Goal: Information Seeking & Learning: Learn about a topic

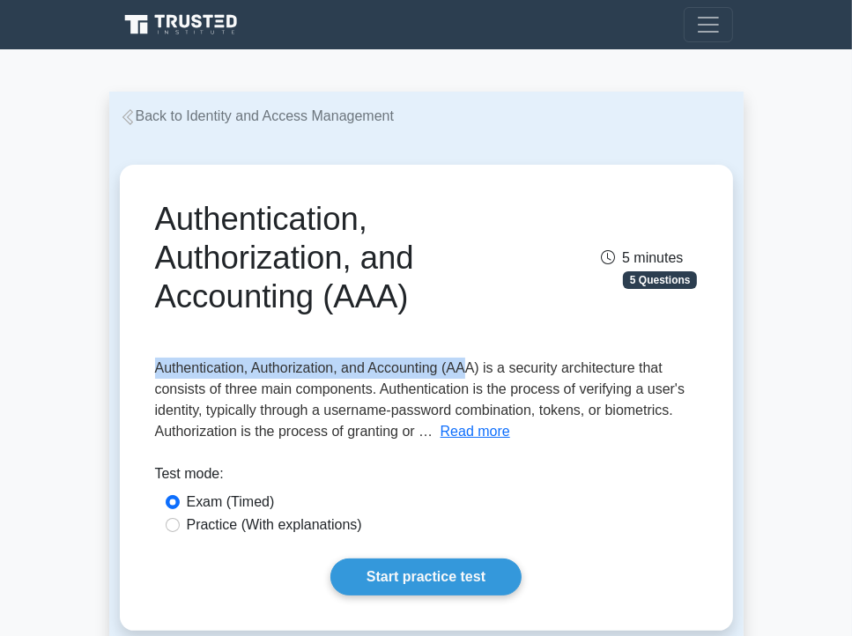
drag, startPoint x: 263, startPoint y: 374, endPoint x: 465, endPoint y: 352, distance: 203.0
click at [465, 352] on div "Authentication, Authorization, and Accounting (AAA) 5 minutes 5 Questions Read …" at bounding box center [426, 398] width 599 height 452
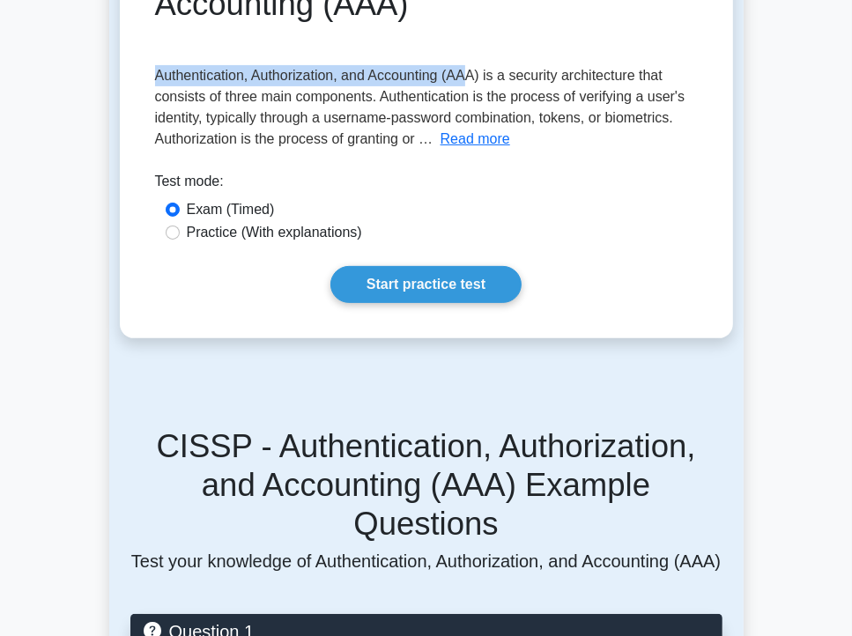
scroll to position [292, 0]
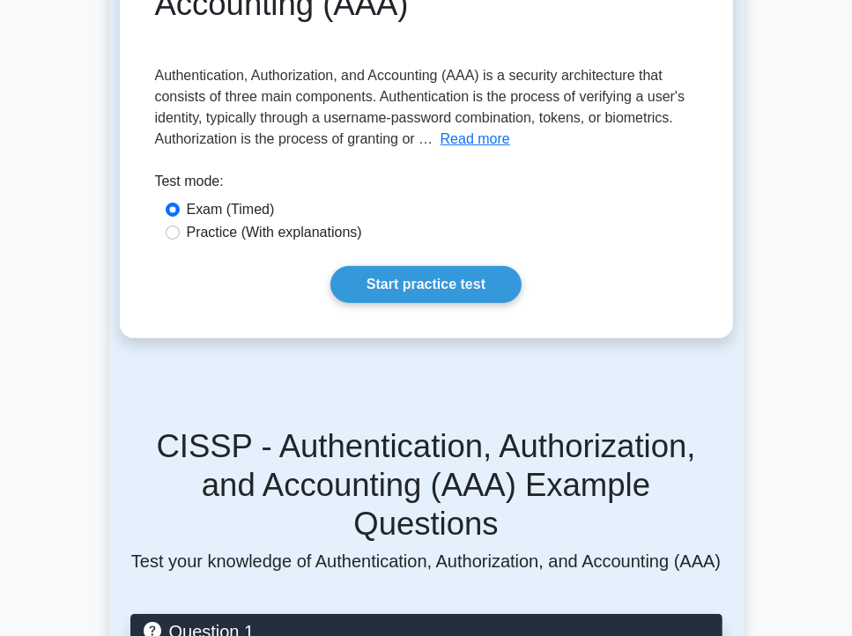
click at [641, 245] on div "Authentication, Authorization, and Accounting (AAA) 5 minutes 5 Questions Read …" at bounding box center [426, 105] width 599 height 452
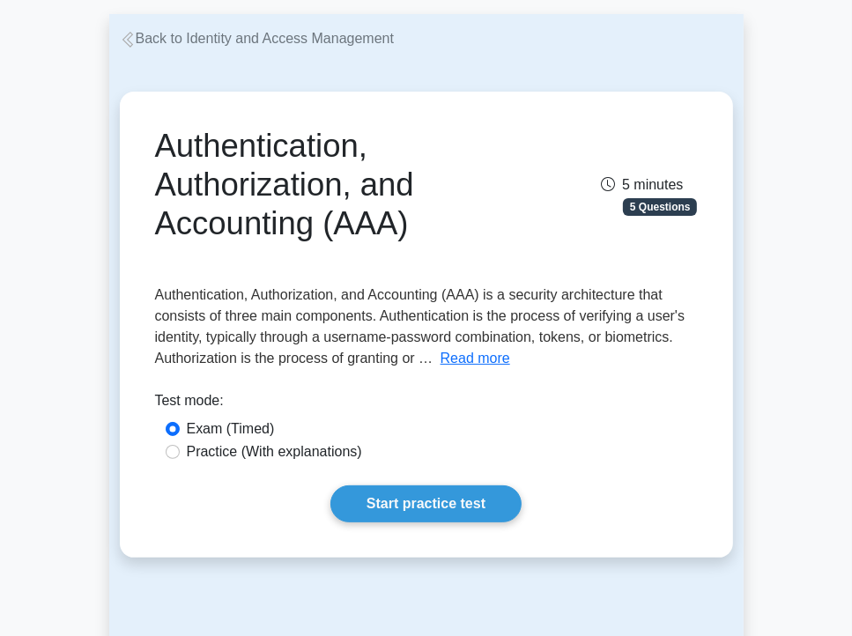
scroll to position [0, 0]
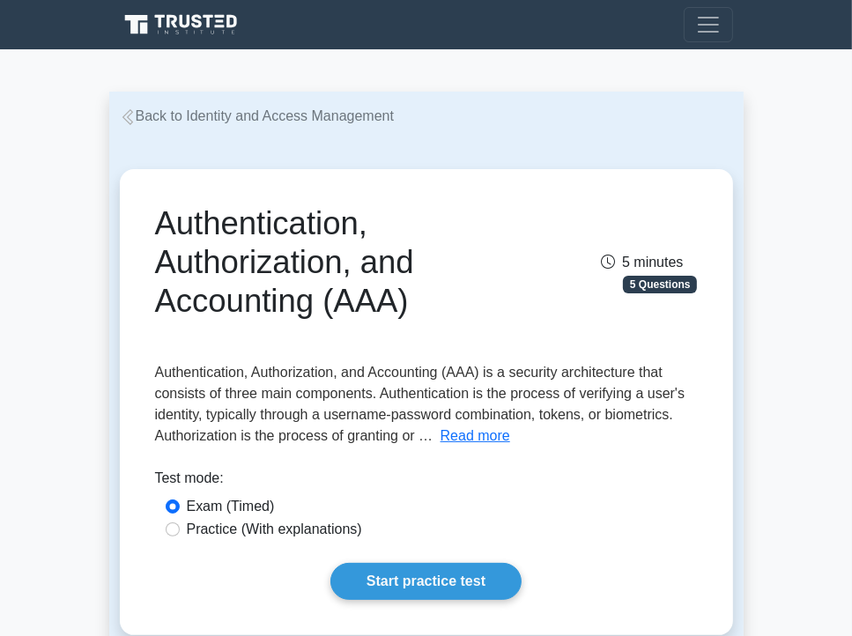
click at [200, 114] on link "Back to Identity and Access Management" at bounding box center [257, 115] width 275 height 15
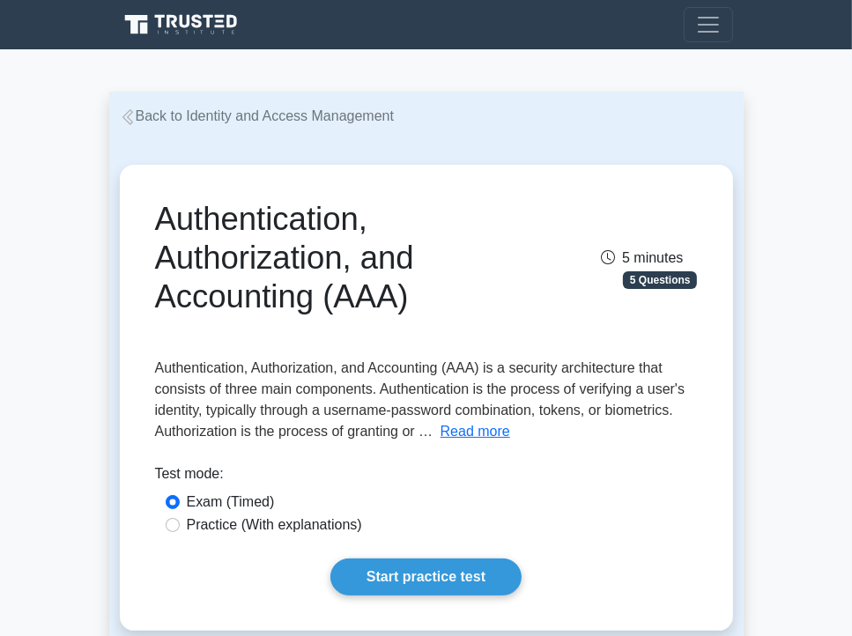
click at [339, 529] on label "Practice (With explanations)" at bounding box center [274, 524] width 175 height 21
click at [180, 529] on input "Practice (With explanations)" at bounding box center [173, 525] width 14 height 14
radio input "true"
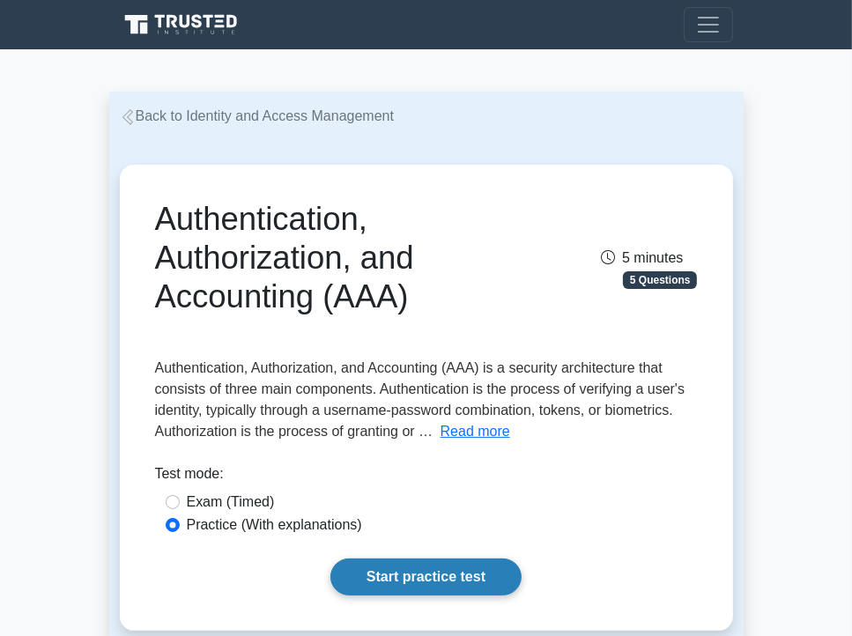
click at [426, 569] on link "Start practice test" at bounding box center [425, 577] width 191 height 37
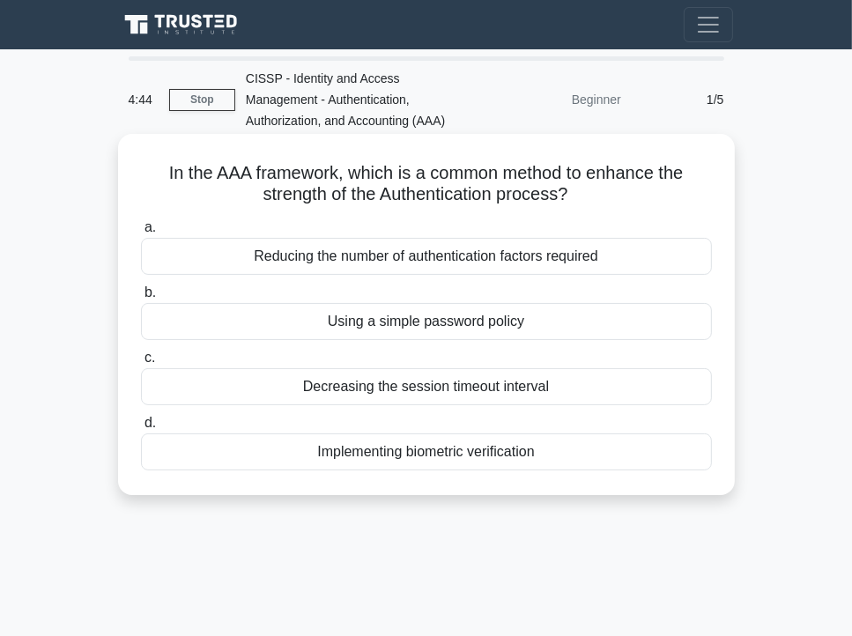
click at [552, 254] on div "Reducing the number of authentication factors required" at bounding box center [426, 256] width 571 height 37
click at [141, 233] on input "a. Reducing the number of authentication factors required" at bounding box center [141, 227] width 0 height 11
